Goal: Find specific page/section: Find specific page/section

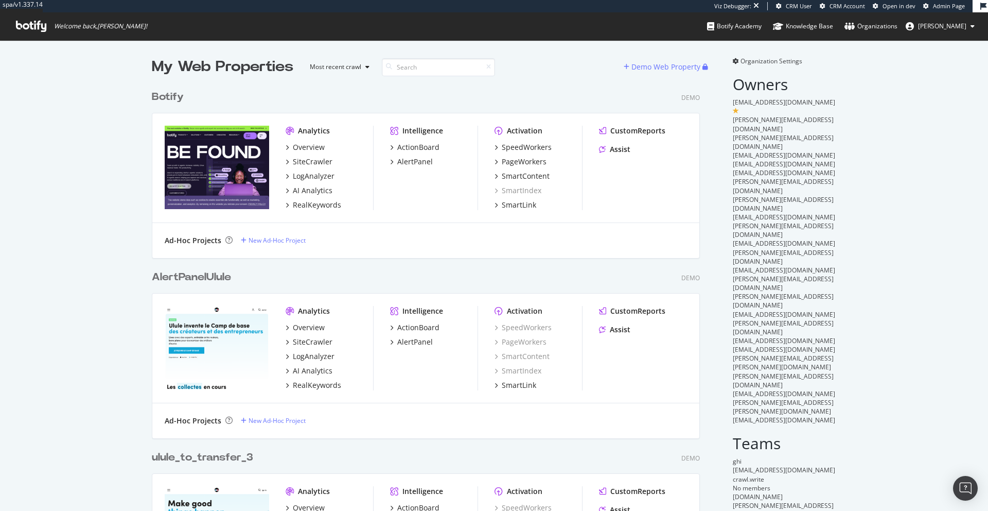
scroll to position [1081, 556]
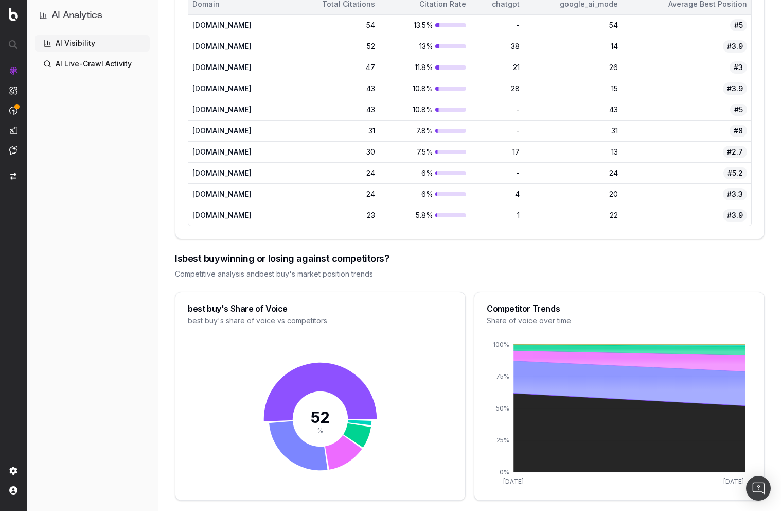
scroll to position [752, 0]
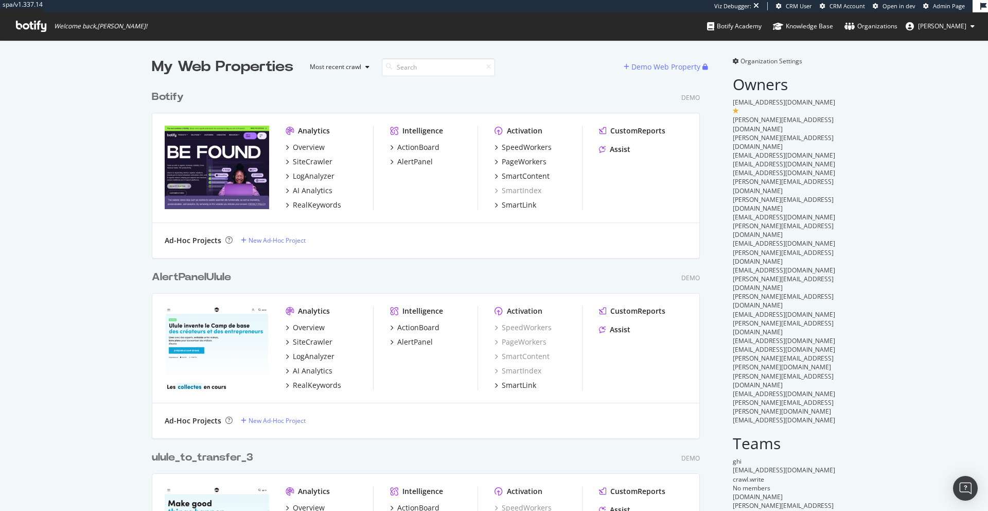
scroll to position [1073, 549]
click at [949, 5] on span "Admin Page" at bounding box center [949, 6] width 32 height 8
